Goal: Find specific page/section: Find specific page/section

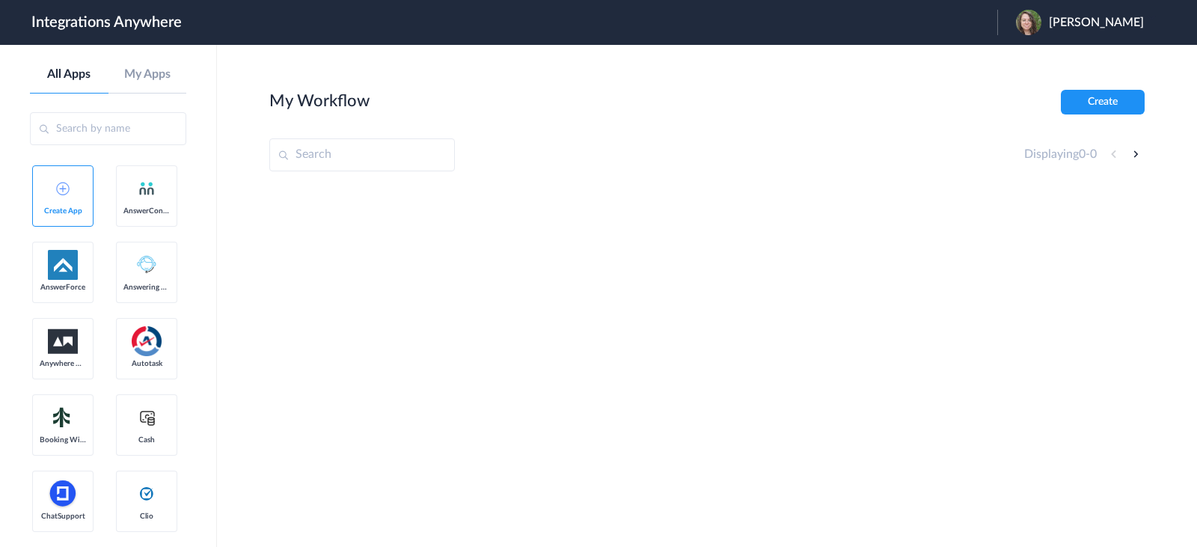
click at [357, 156] on input "text" at bounding box center [361, 154] width 185 height 33
click at [138, 197] on img at bounding box center [147, 188] width 18 height 18
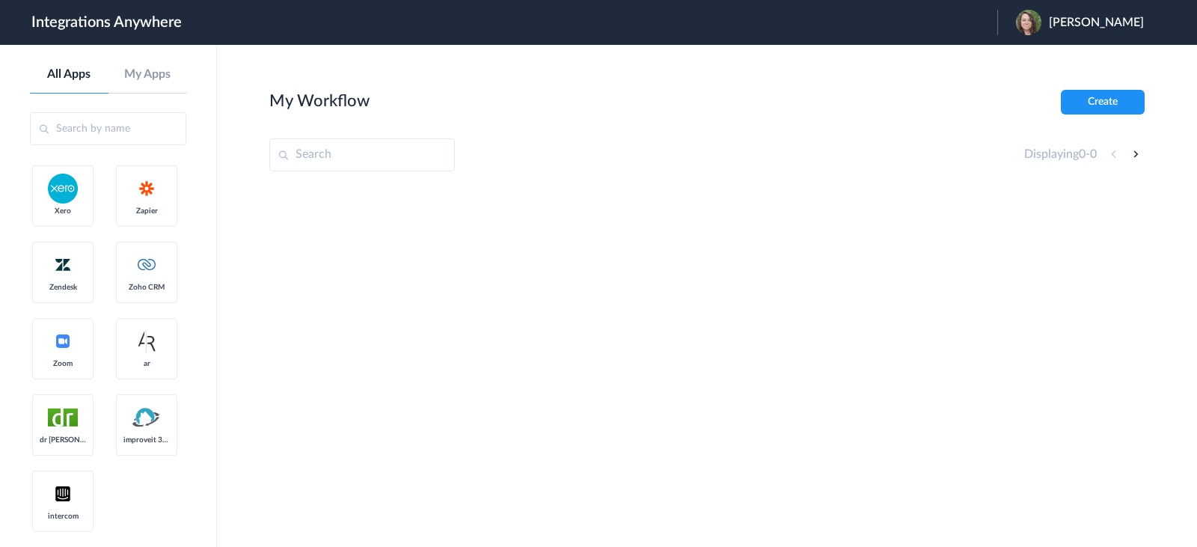
scroll to position [4508, 0]
click at [120, 135] on input "text" at bounding box center [108, 128] width 156 height 33
click at [143, 64] on aside "All Apps My Apps Create App AnswerConnect AnswerForce Answering Service Anywher…" at bounding box center [108, 296] width 217 height 502
click at [142, 72] on link "My Apps" at bounding box center [147, 74] width 79 height 14
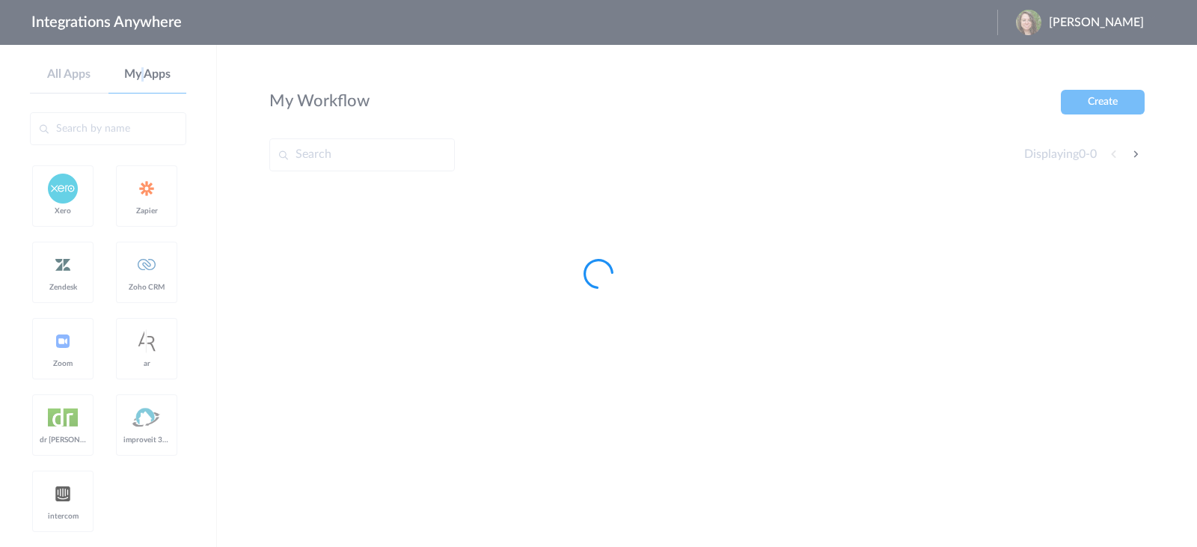
scroll to position [0, 0]
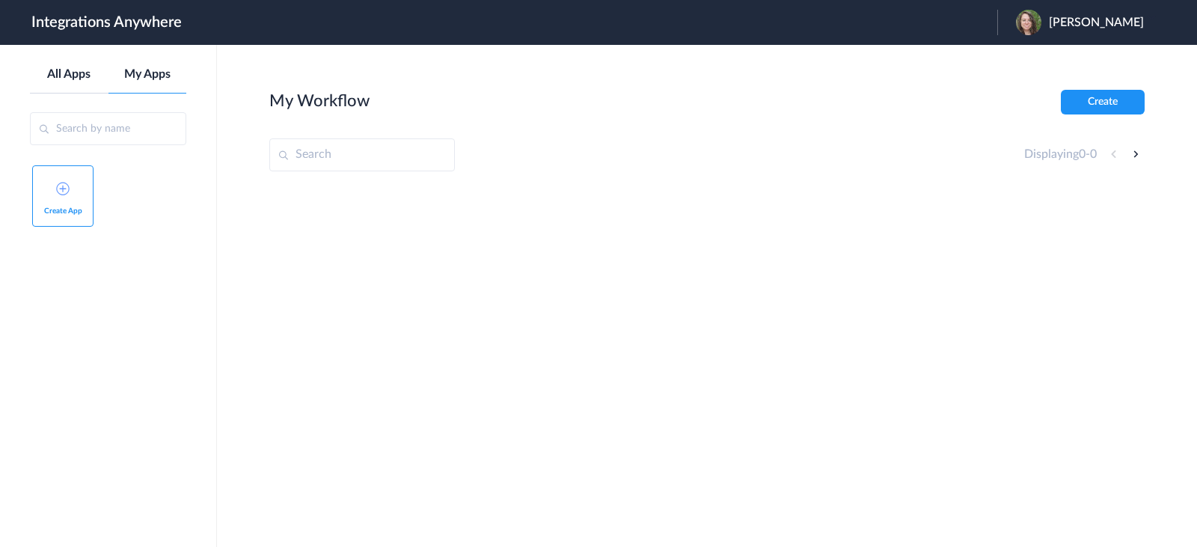
click at [79, 70] on link "All Apps" at bounding box center [69, 74] width 79 height 14
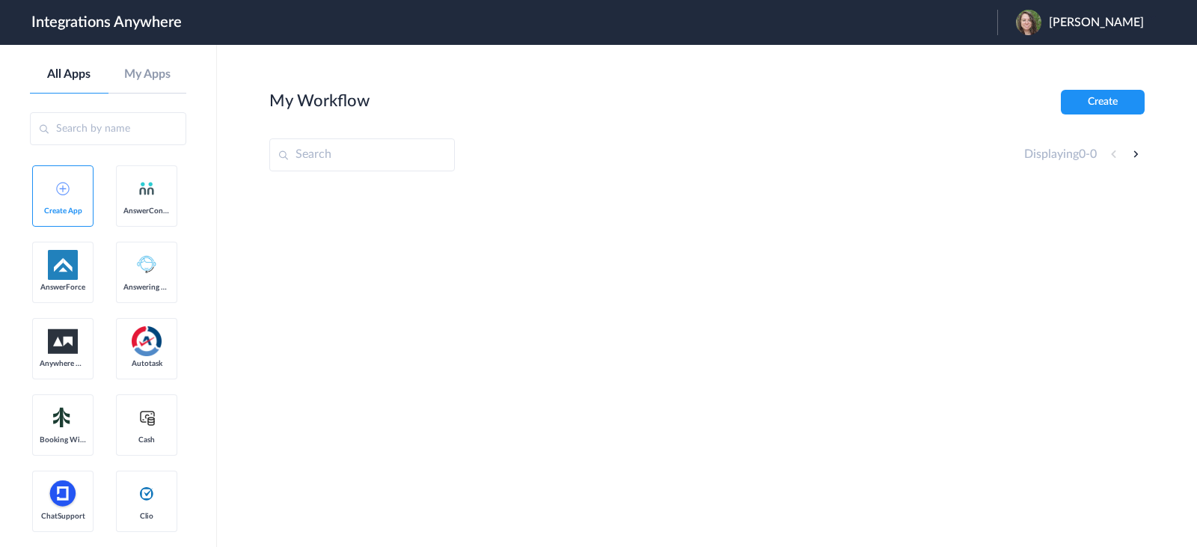
click at [85, 134] on input "text" at bounding box center [108, 128] width 156 height 33
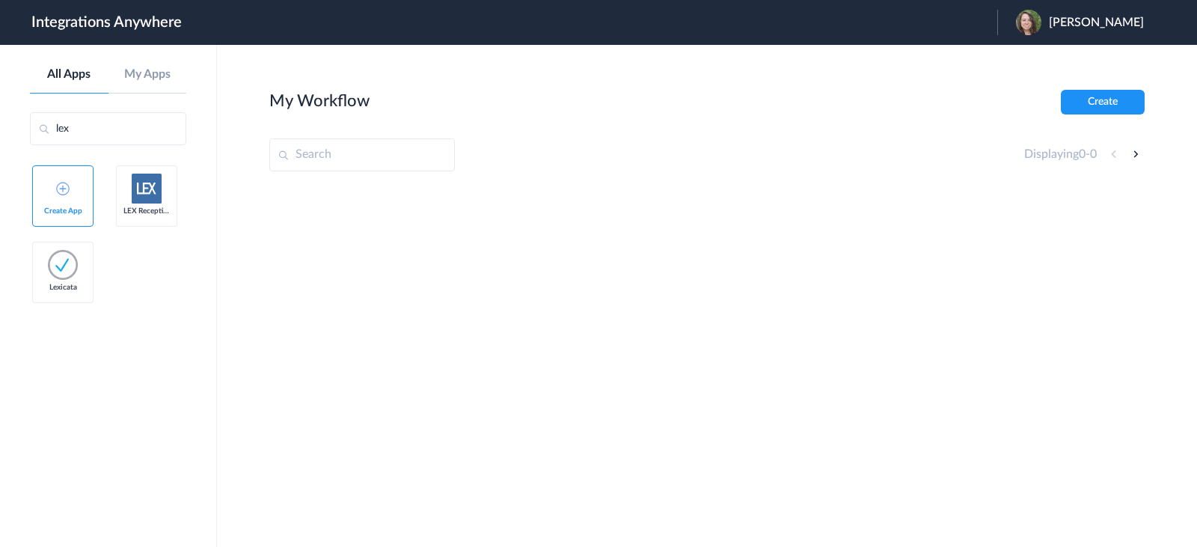
type input "lex"
click at [143, 200] on img at bounding box center [147, 189] width 30 height 30
click at [141, 205] on link "LEX Reception" at bounding box center [146, 195] width 61 height 61
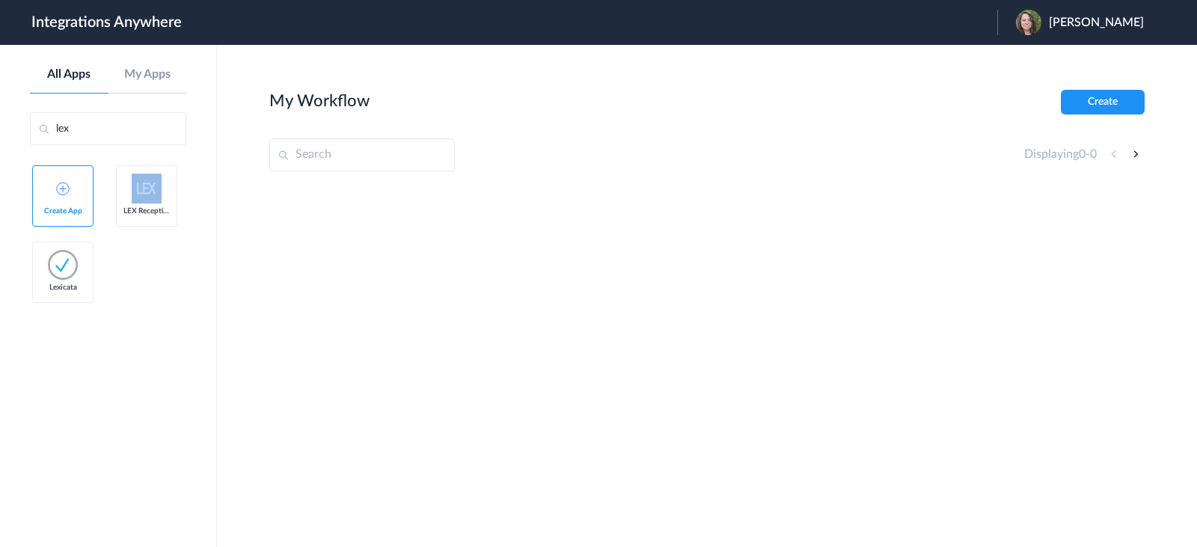
click at [151, 219] on link "LEX Reception" at bounding box center [146, 195] width 61 height 61
click at [129, 148] on aside "All Apps My Apps lex Create App LEX Reception Lexicata" at bounding box center [108, 296] width 217 height 502
click at [128, 143] on input "lex" at bounding box center [108, 128] width 156 height 33
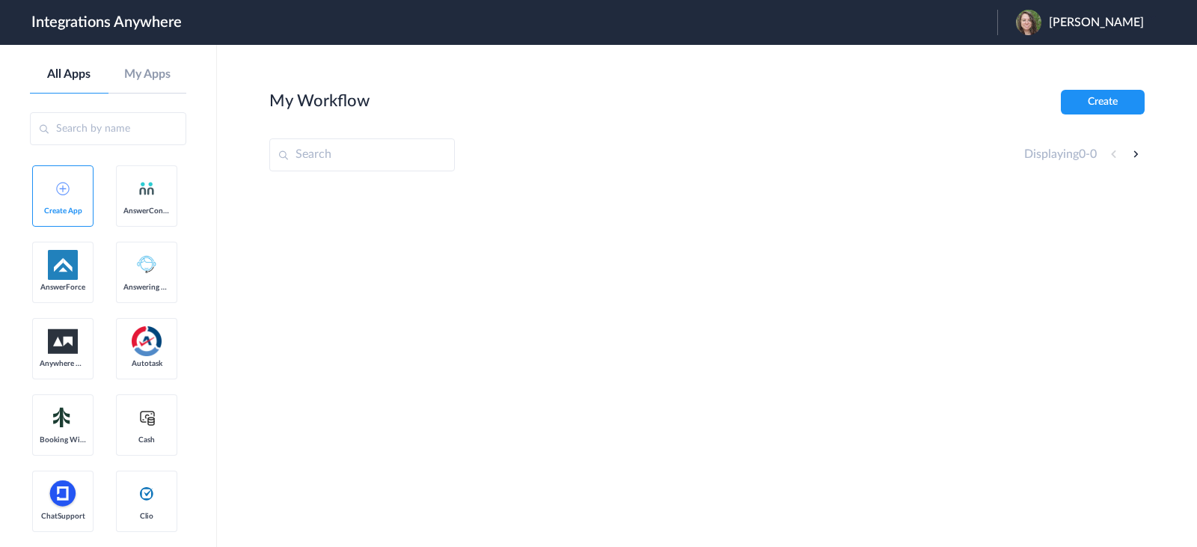
click at [393, 164] on input "text" at bounding box center [361, 154] width 185 height 33
paste input "8773511202"
click at [569, 166] on div "8773511202 Displaying 0 - 0" at bounding box center [706, 154] width 875 height 33
click at [297, 151] on input "8773511202" at bounding box center [361, 154] width 185 height 33
click at [409, 155] on input "[PHONE_NUMBER]" at bounding box center [361, 154] width 185 height 33
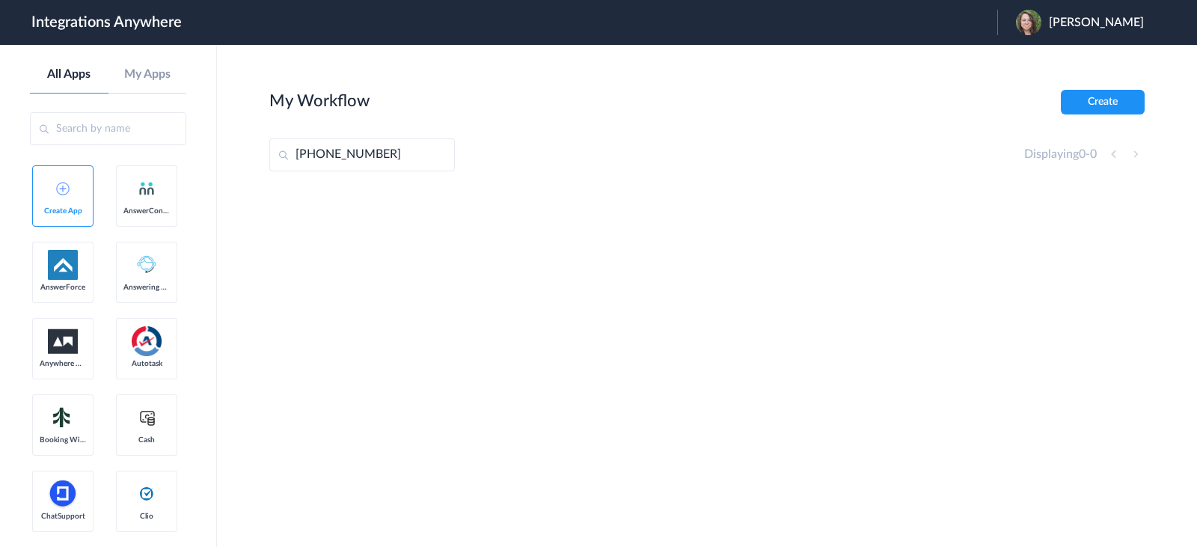
type input "[PHONE_NUMBER]"
click at [117, 17] on h1 "Integrations Anywhere" at bounding box center [106, 22] width 150 height 18
